Goal: Task Accomplishment & Management: Manage account settings

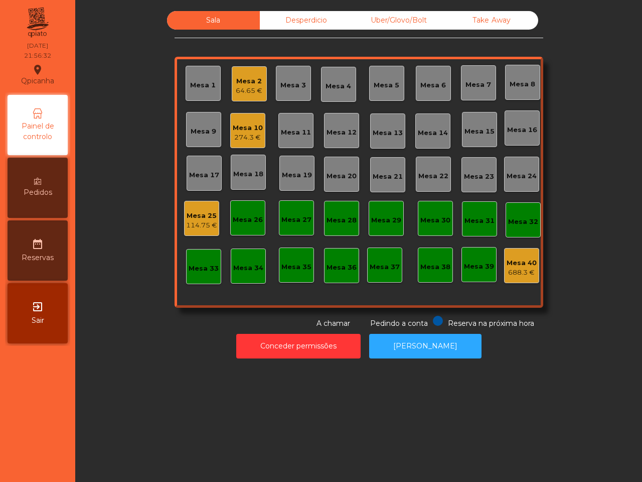
click at [193, 222] on div "114.75 €" at bounding box center [201, 225] width 31 height 10
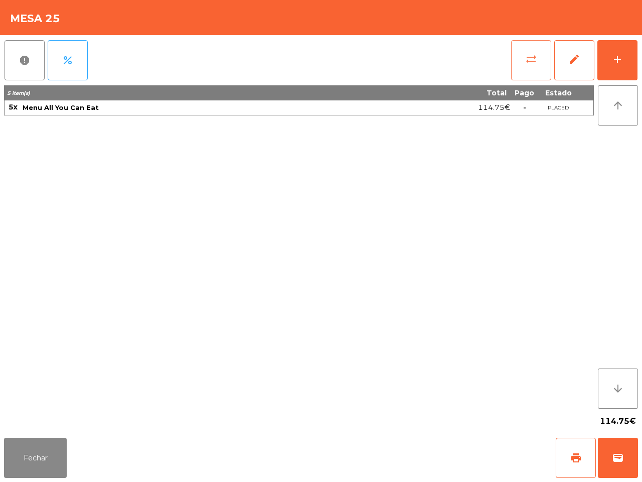
click at [527, 68] on button "sync_alt" at bounding box center [531, 60] width 40 height 40
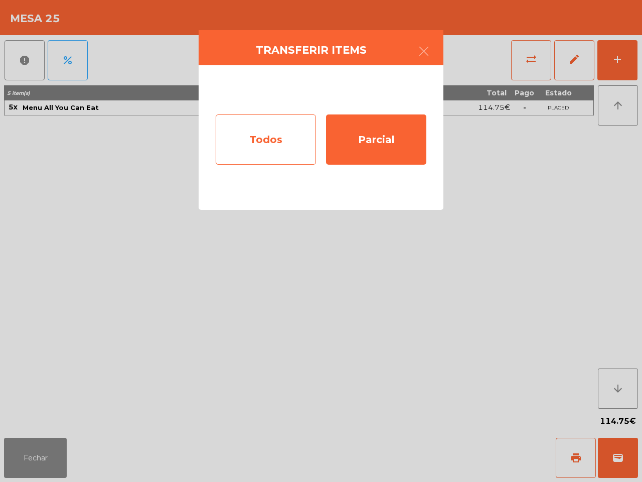
click at [234, 145] on div "Todos" at bounding box center [266, 139] width 100 height 50
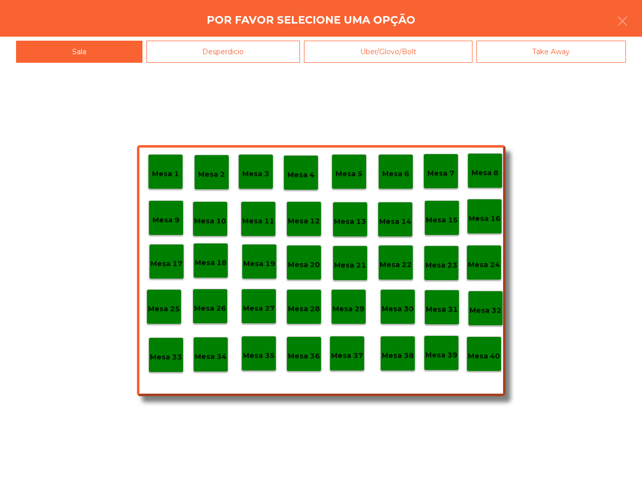
click at [204, 48] on div "Desperdicio" at bounding box center [223, 52] width 154 height 23
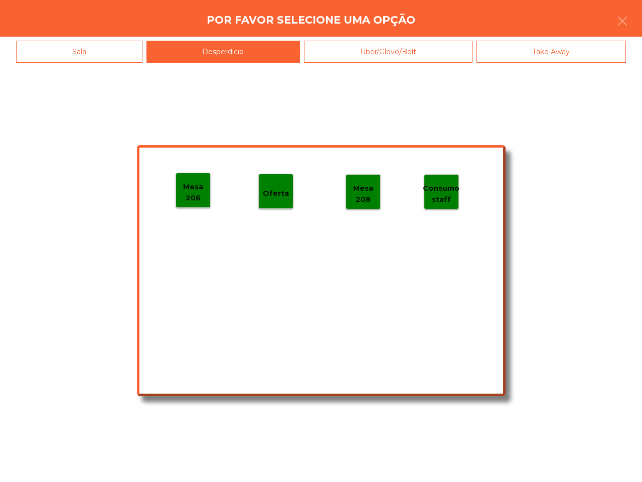
click at [192, 184] on p "Mesa 206" at bounding box center [193, 192] width 34 height 23
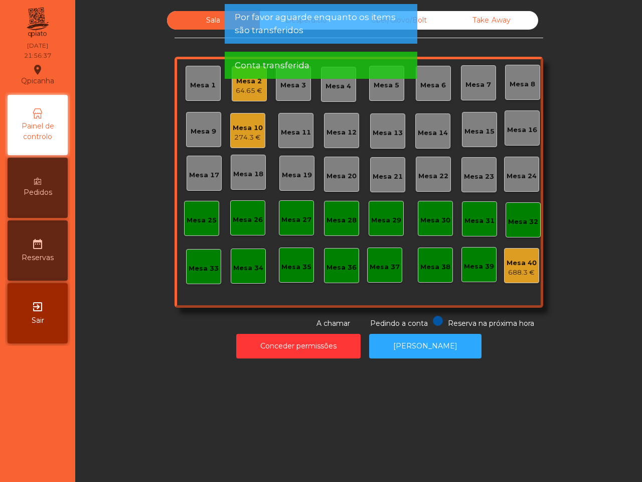
click at [239, 133] on div "274.3 €" at bounding box center [248, 137] width 30 height 10
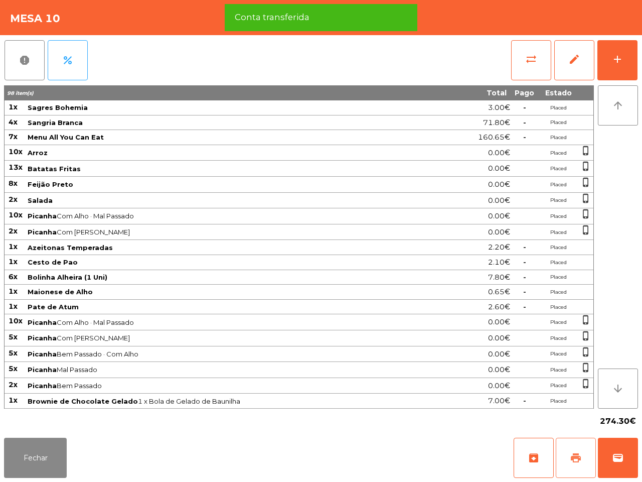
click at [574, 455] on span "print" at bounding box center [576, 457] width 12 height 12
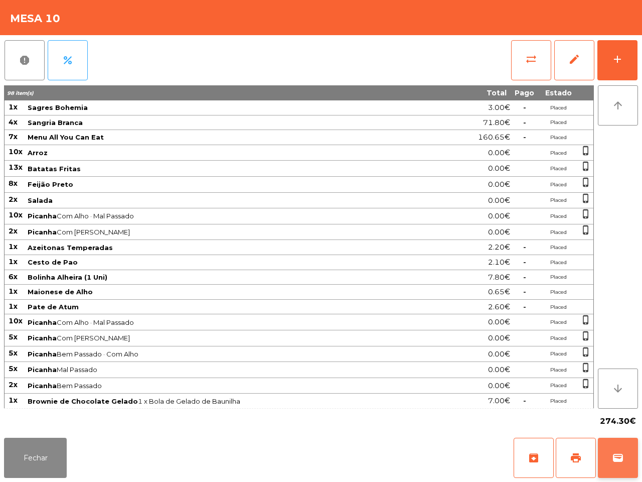
click at [616, 459] on span "wallet" at bounding box center [618, 457] width 12 height 12
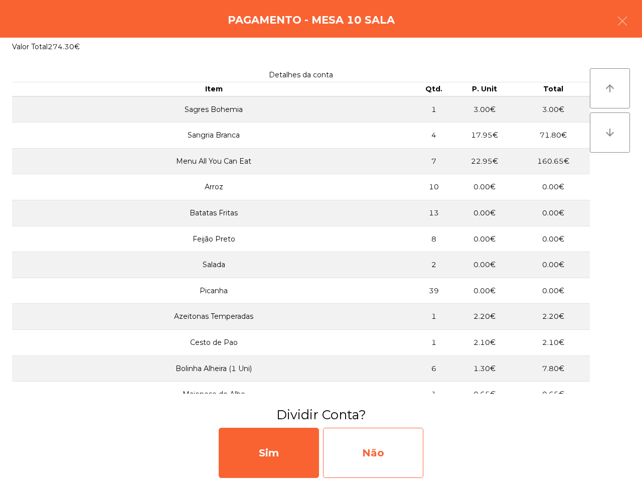
click at [362, 467] on div "Não" at bounding box center [373, 452] width 100 height 50
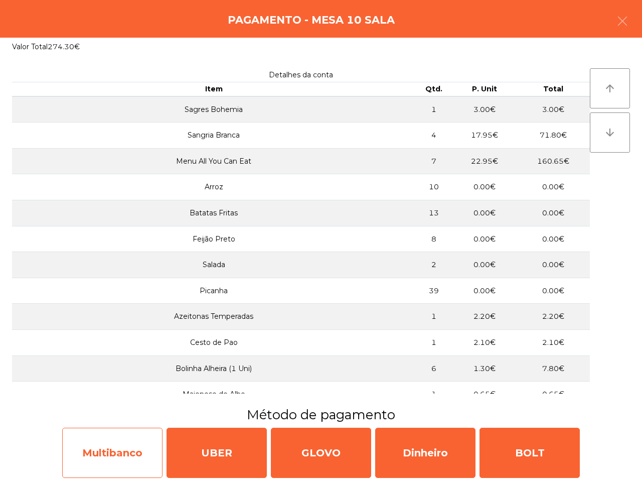
click at [138, 444] on div "Multibanco" at bounding box center [112, 452] width 100 height 50
select select "**"
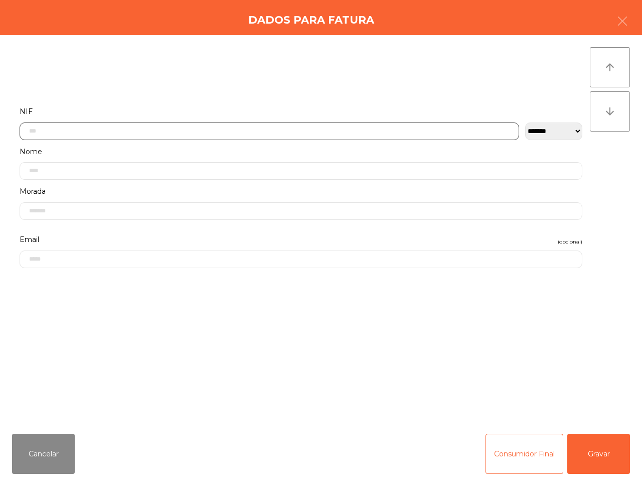
click at [271, 133] on input "text" at bounding box center [270, 131] width 500 height 18
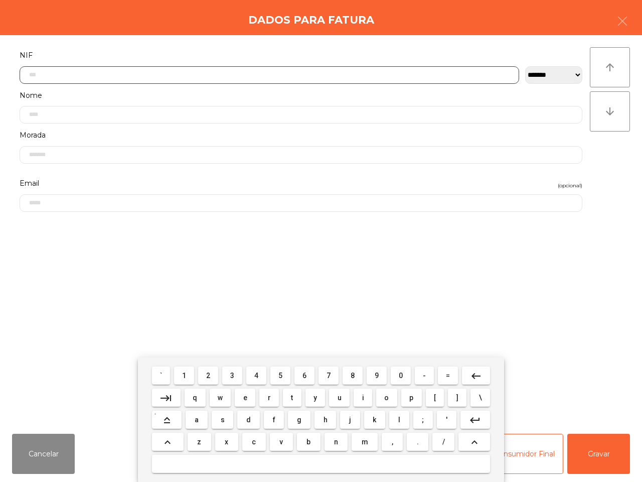
click at [212, 376] on button "2" at bounding box center [208, 375] width 20 height 18
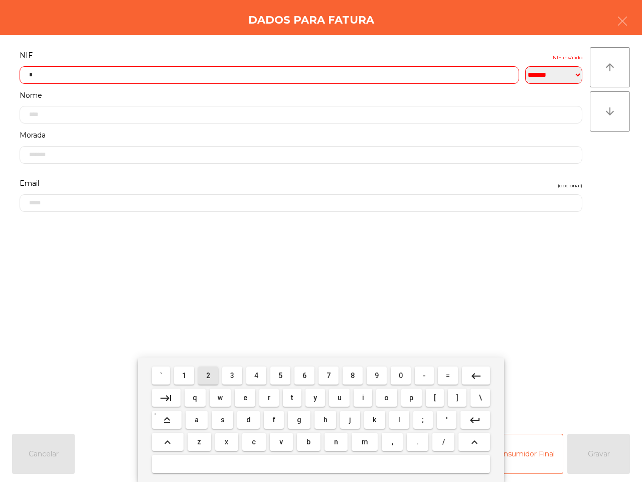
click at [234, 377] on span "3" at bounding box center [232, 375] width 4 height 8
click at [353, 375] on span "8" at bounding box center [353, 375] width 4 height 8
click at [282, 372] on span "5" at bounding box center [280, 375] width 4 height 8
click at [257, 373] on span "4" at bounding box center [256, 375] width 4 height 8
click at [234, 374] on span "3" at bounding box center [232, 375] width 4 height 8
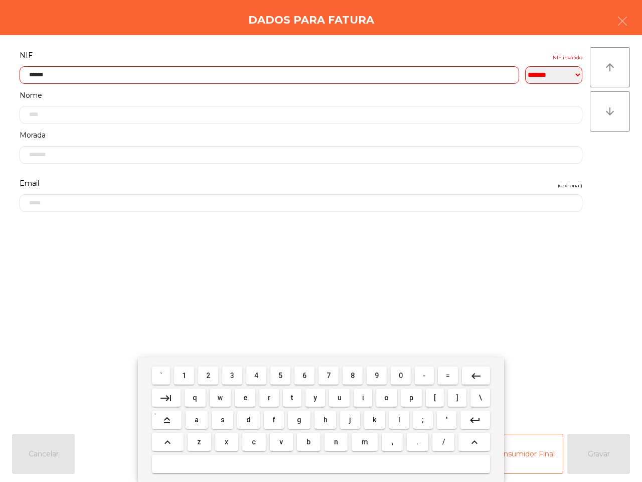
click at [262, 374] on button "4" at bounding box center [256, 375] width 20 height 18
click at [377, 374] on span "9" at bounding box center [377, 375] width 4 height 8
click at [358, 374] on button "8" at bounding box center [353, 375] width 20 height 18
type input "*********"
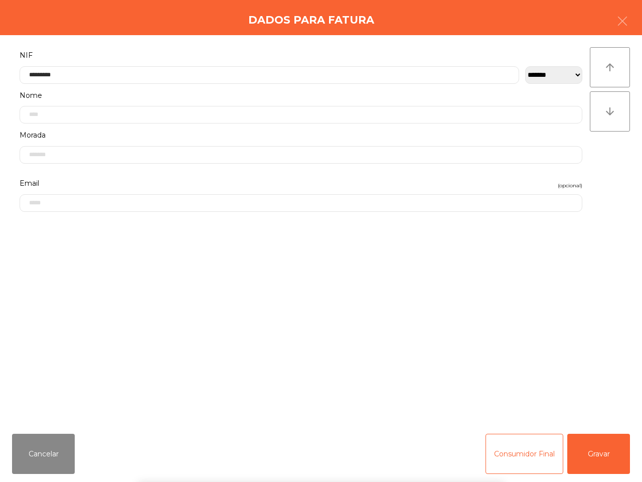
click at [605, 457] on div "` 1 2 3 4 5 6 7 8 9 0 - = keyboard_backspace keyboard_tab q w e r t y u i o p […" at bounding box center [321, 419] width 642 height 124
click at [600, 463] on button "Gravar" at bounding box center [598, 453] width 63 height 40
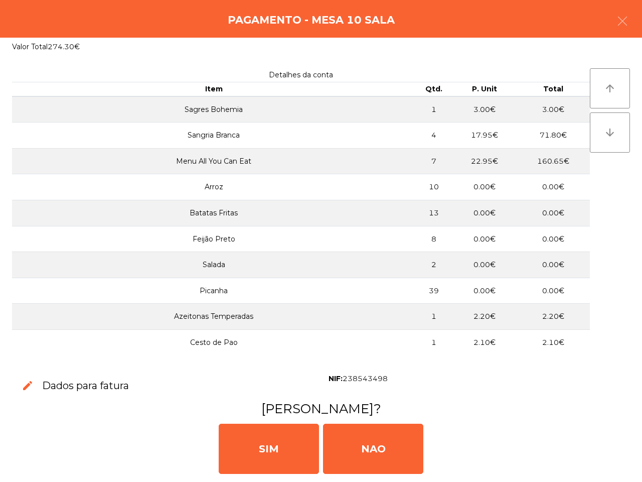
click at [283, 442] on div "SIM" at bounding box center [269, 448] width 100 height 50
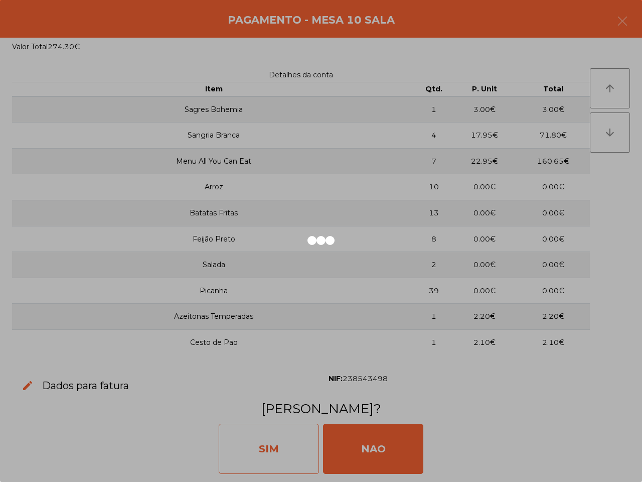
click at [287, 449] on app-payment-selector-modal "Pagamento - Mesa 10 Sala Valor Total 274.30€ Detalhes da conta Item Qtd. P. Uni…" at bounding box center [321, 241] width 642 height 482
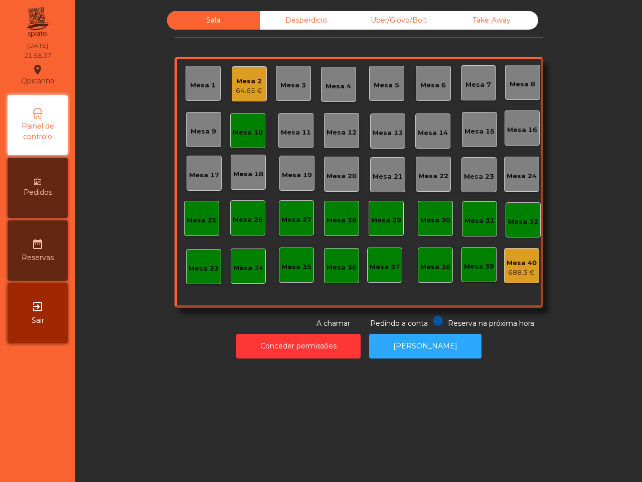
click at [251, 121] on div "Mesa 10" at bounding box center [247, 130] width 35 height 35
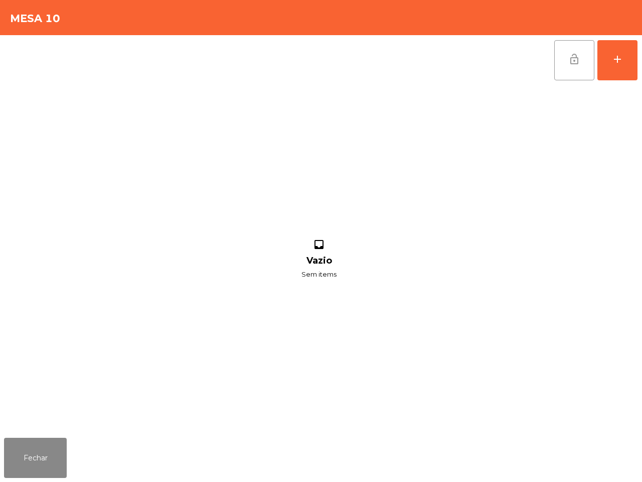
click at [562, 55] on button "lock_open" at bounding box center [574, 60] width 40 height 40
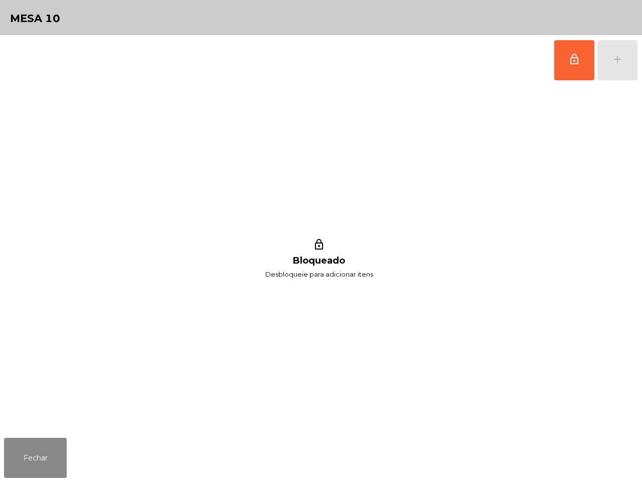
click at [67, 454] on div "Fechar" at bounding box center [321, 457] width 642 height 48
click at [56, 460] on button "Fechar" at bounding box center [35, 457] width 63 height 40
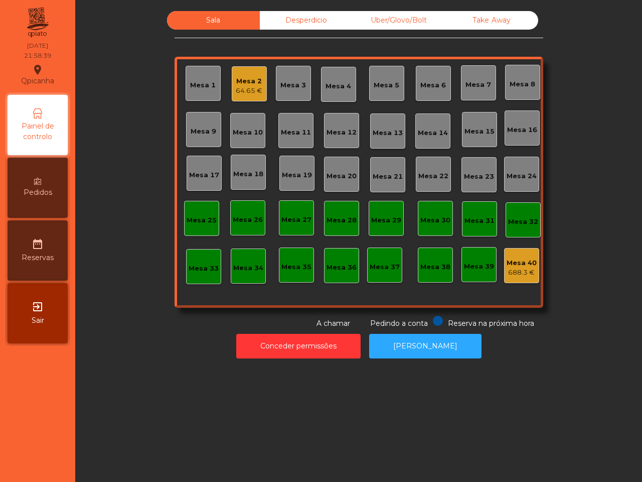
click at [259, 83] on div "Mesa 2 64.65 €" at bounding box center [249, 83] width 35 height 35
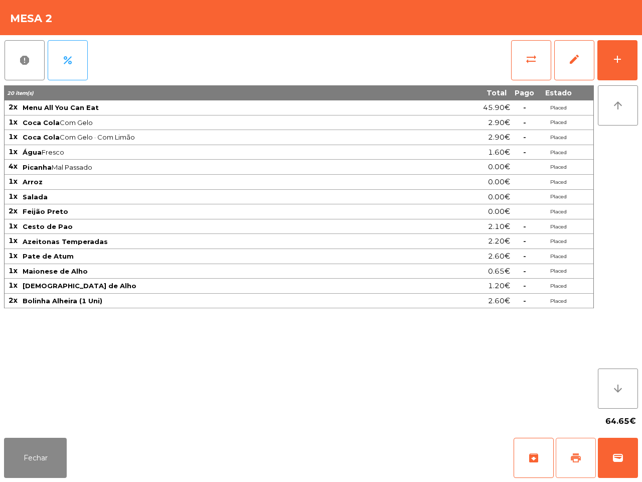
click at [566, 454] on button "print" at bounding box center [576, 457] width 40 height 40
click at [549, 347] on div "20 item(s) Total Pago Estado 2x Menu All You Can Eat 45.90€ - Placed 1x Coca Co…" at bounding box center [299, 246] width 590 height 323
click at [21, 470] on button "Fechar" at bounding box center [35, 457] width 63 height 40
